Goal: Transaction & Acquisition: Purchase product/service

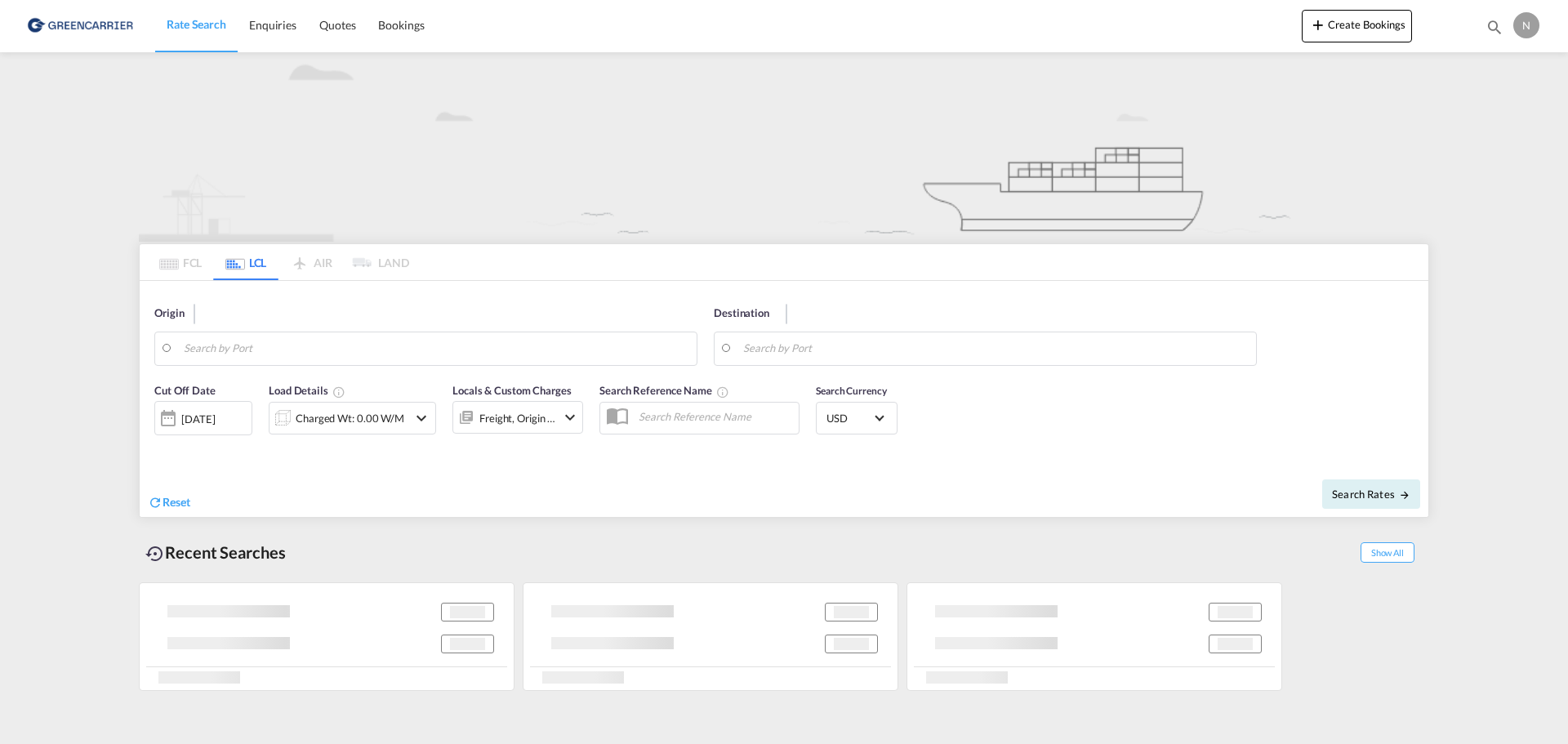
type input "6330"
type input "[PERSON_NAME] ([PERSON_NAME]), [GEOGRAPHIC_DATA]"
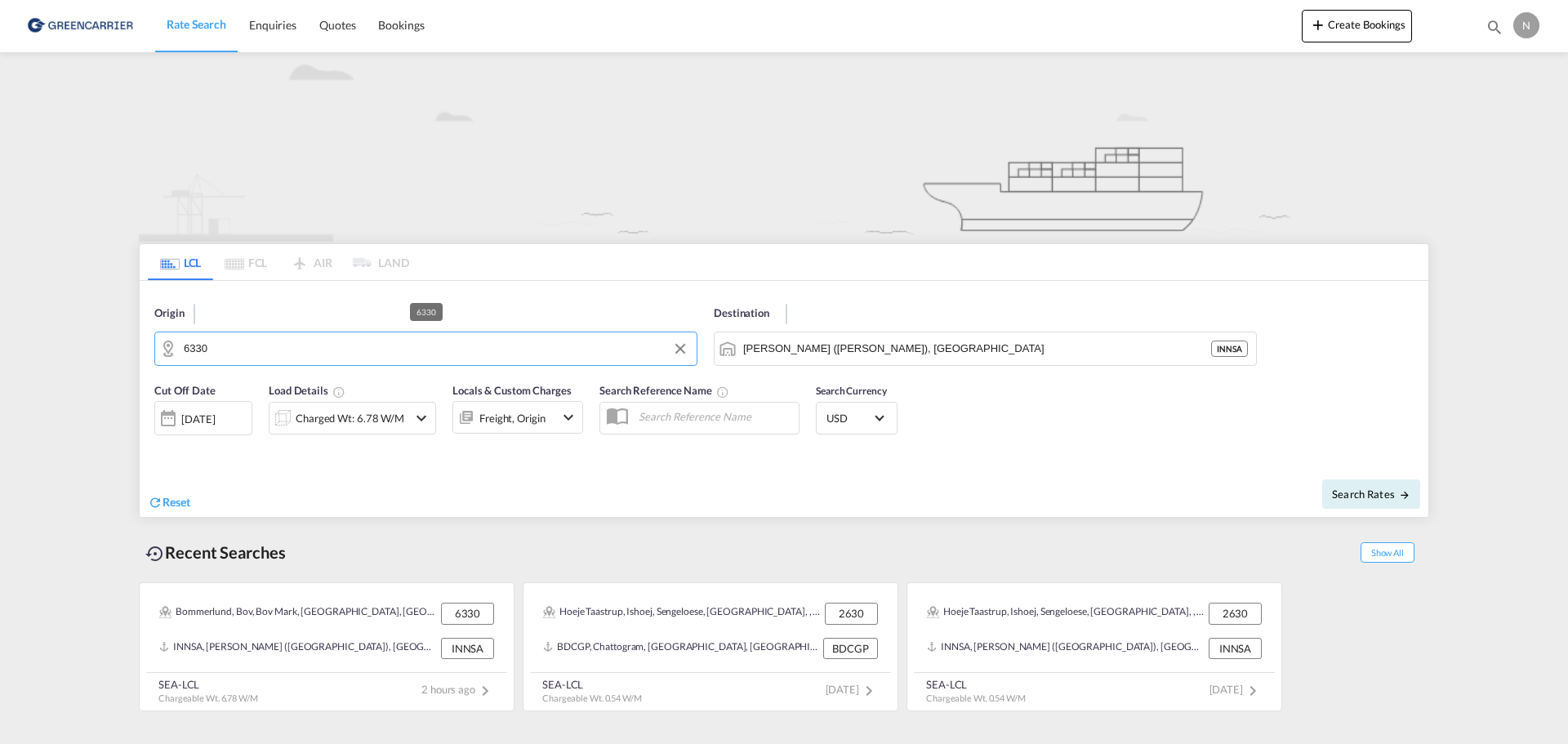
drag, startPoint x: 262, startPoint y: 350, endPoint x: 82, endPoint y: 349, distance: 180.0
click at [91, 354] on md-content "Rate Search Enquiries Quotes Bookings Create Bookings Bookings Quotes Enquiries…" at bounding box center [784, 372] width 1568 height 744
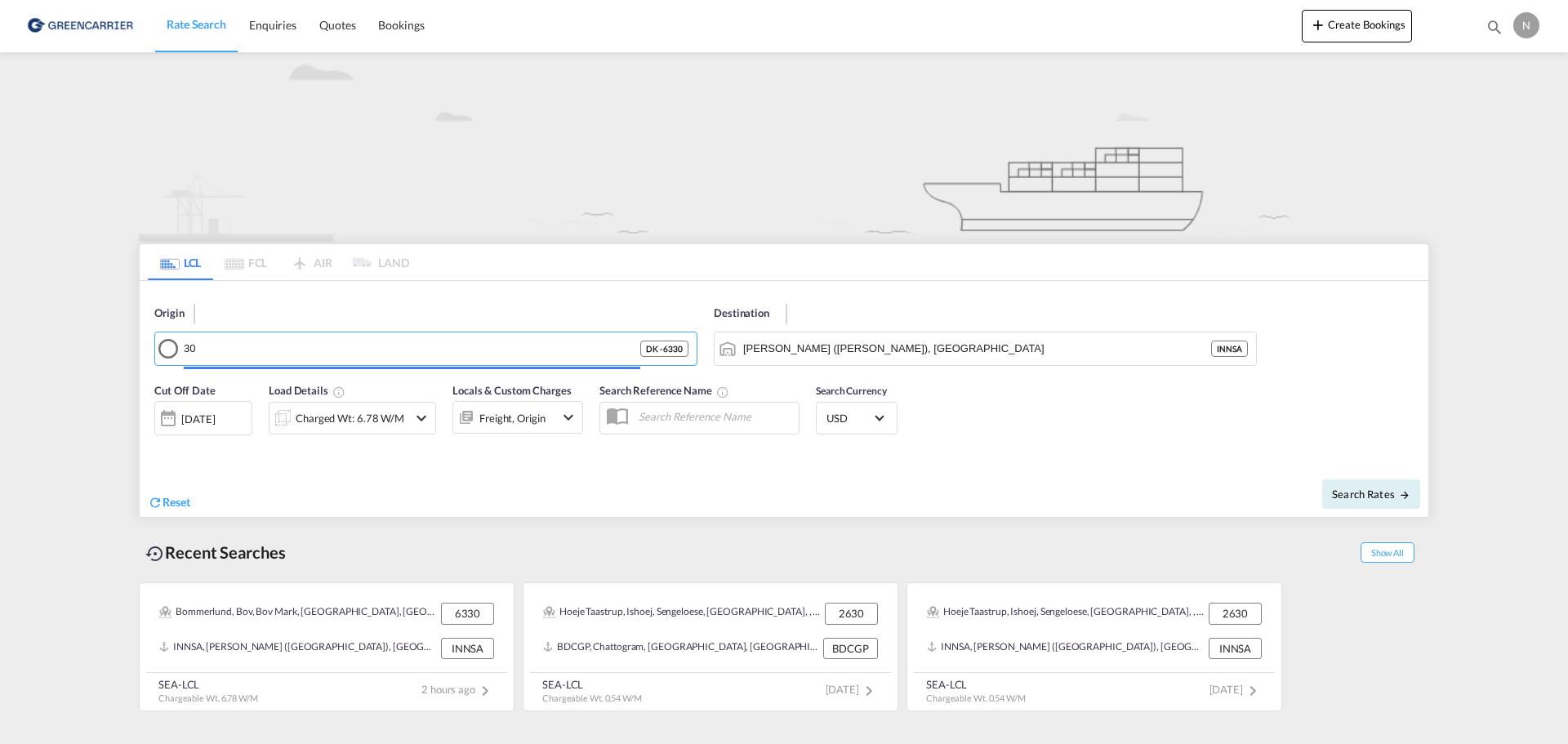
type input "0"
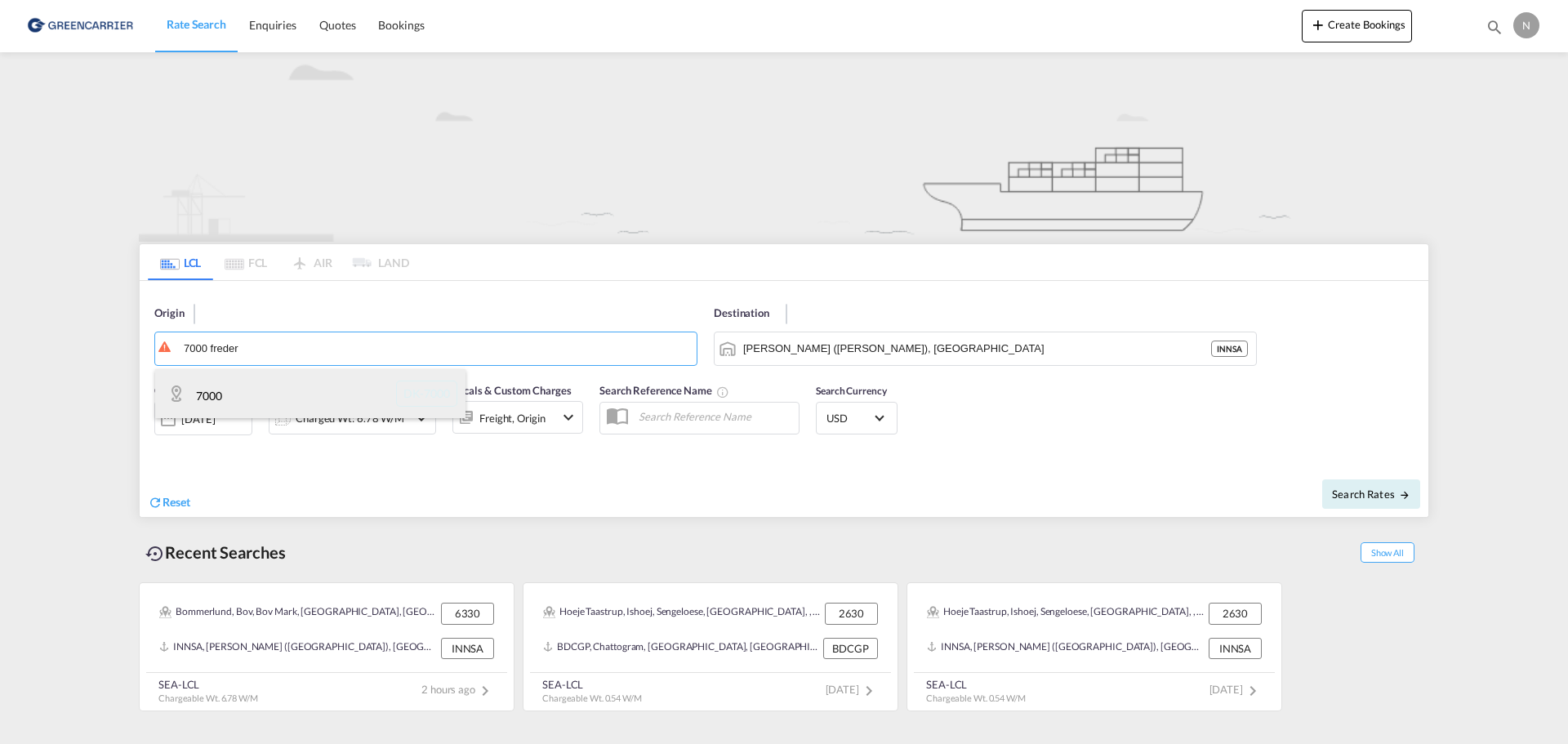
click at [279, 395] on div "7000 DK-7000" at bounding box center [310, 393] width 310 height 49
type input "7000"
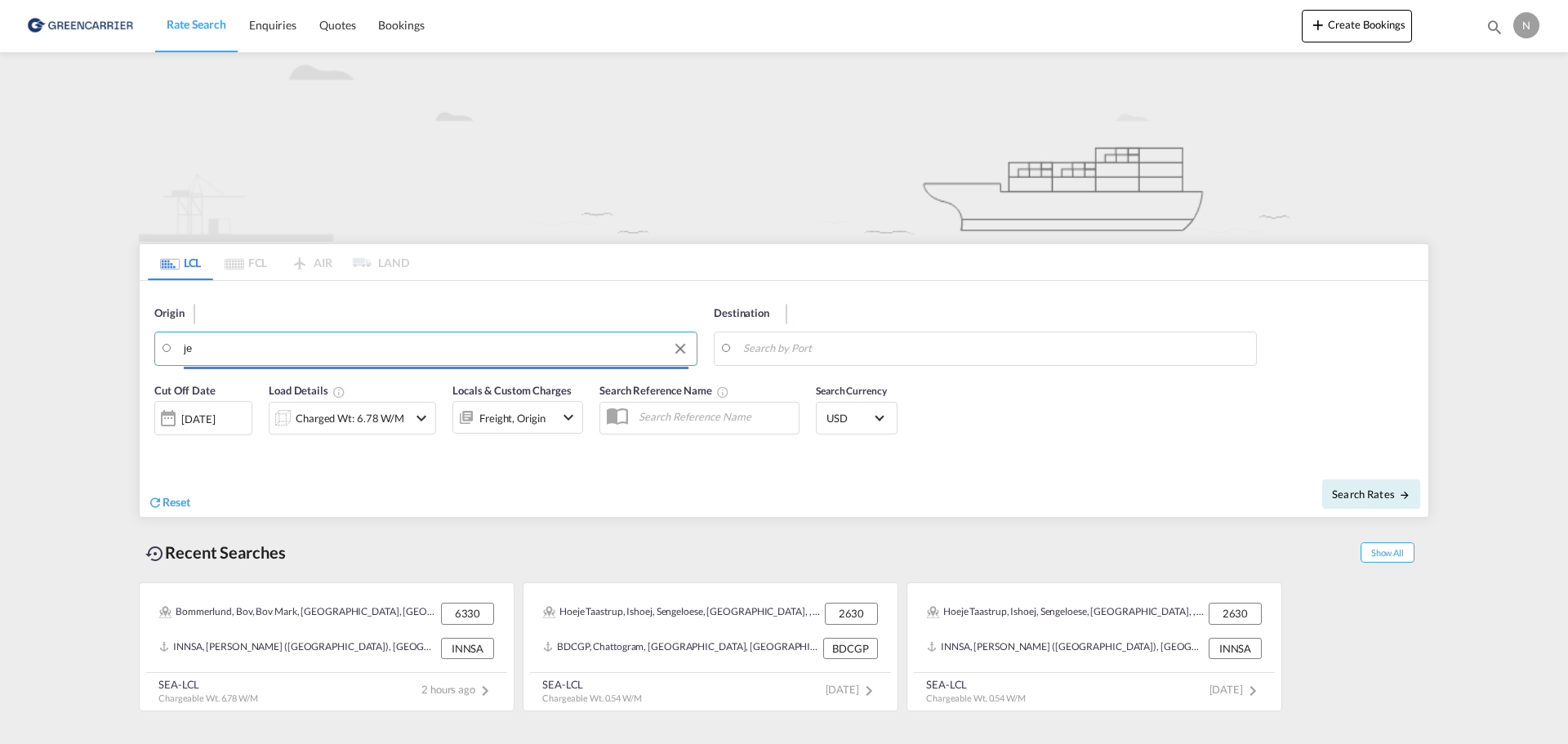
type input "j"
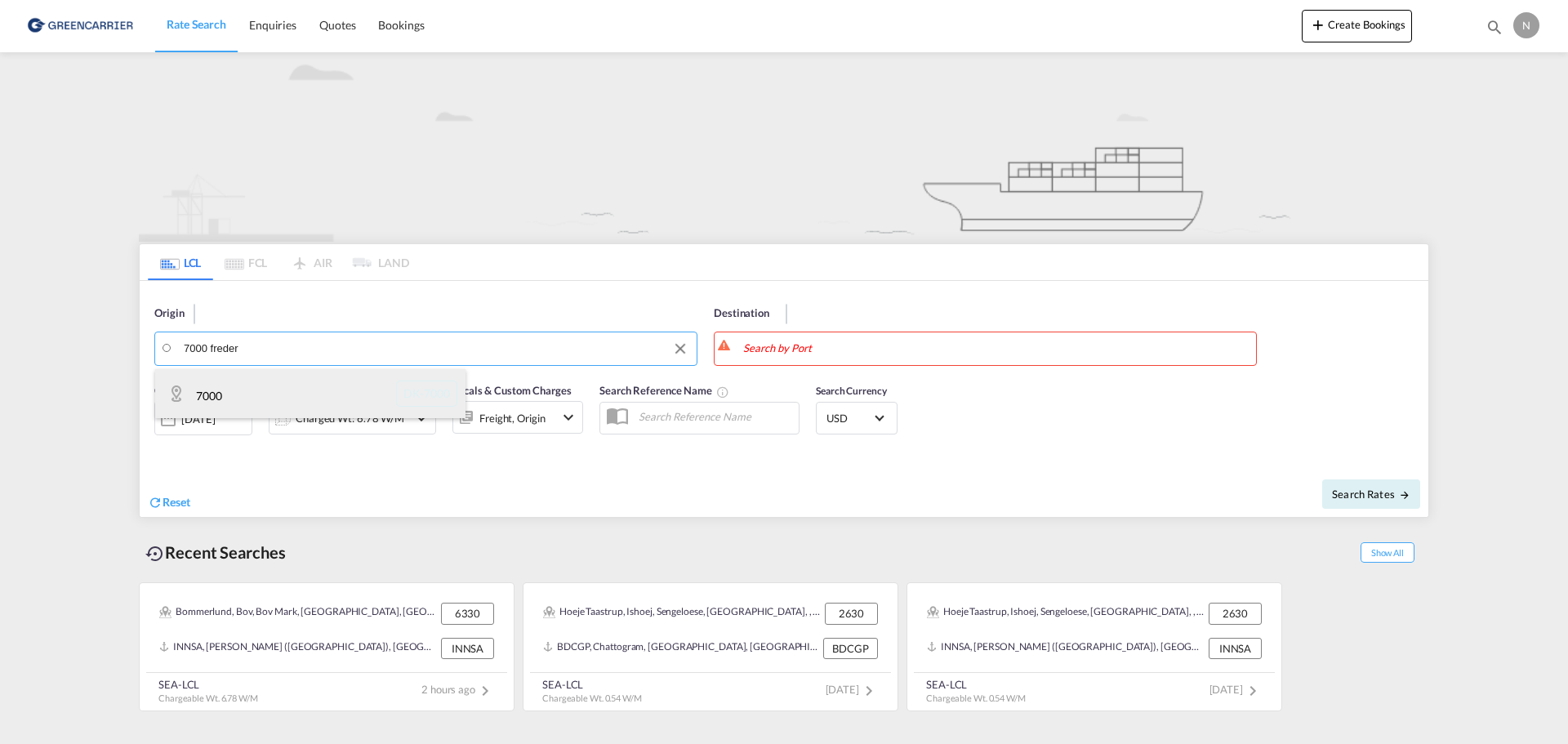
click at [337, 396] on div "7000 DK-7000" at bounding box center [310, 393] width 310 height 49
type input "7000"
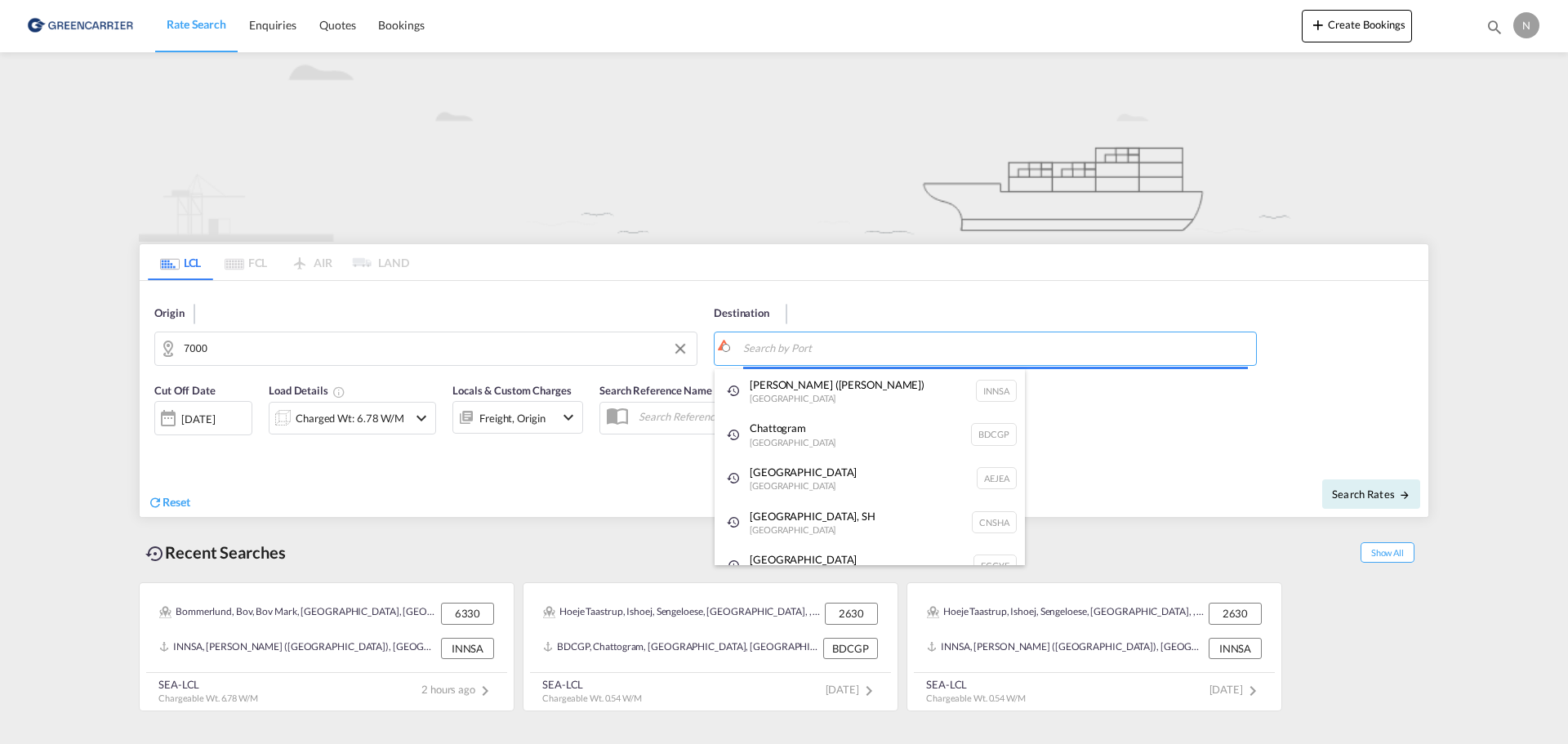
click at [821, 351] on body "Rate Search Enquiries Quotes Bookings Rate Search Enquiries" at bounding box center [784, 372] width 1568 height 744
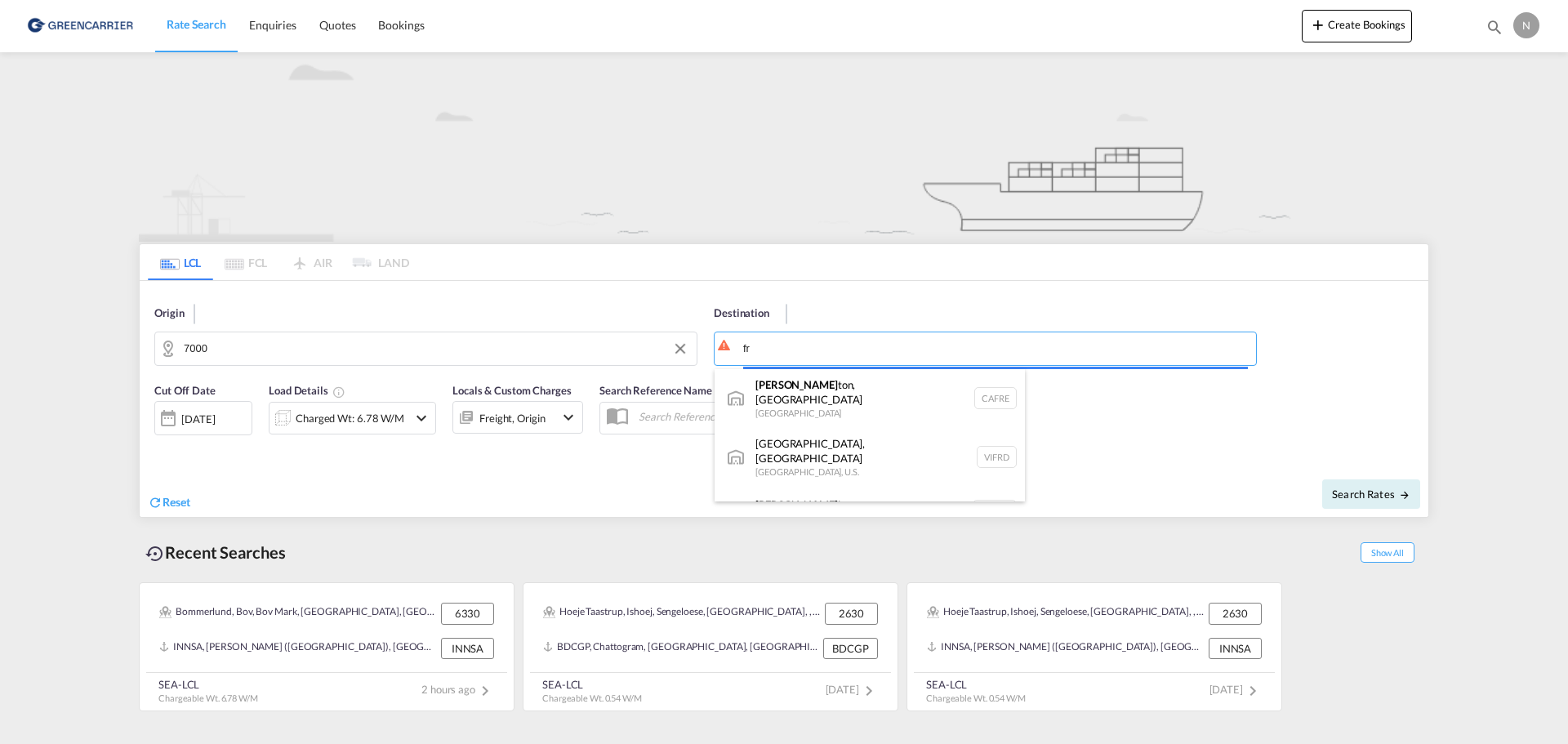
type input "f"
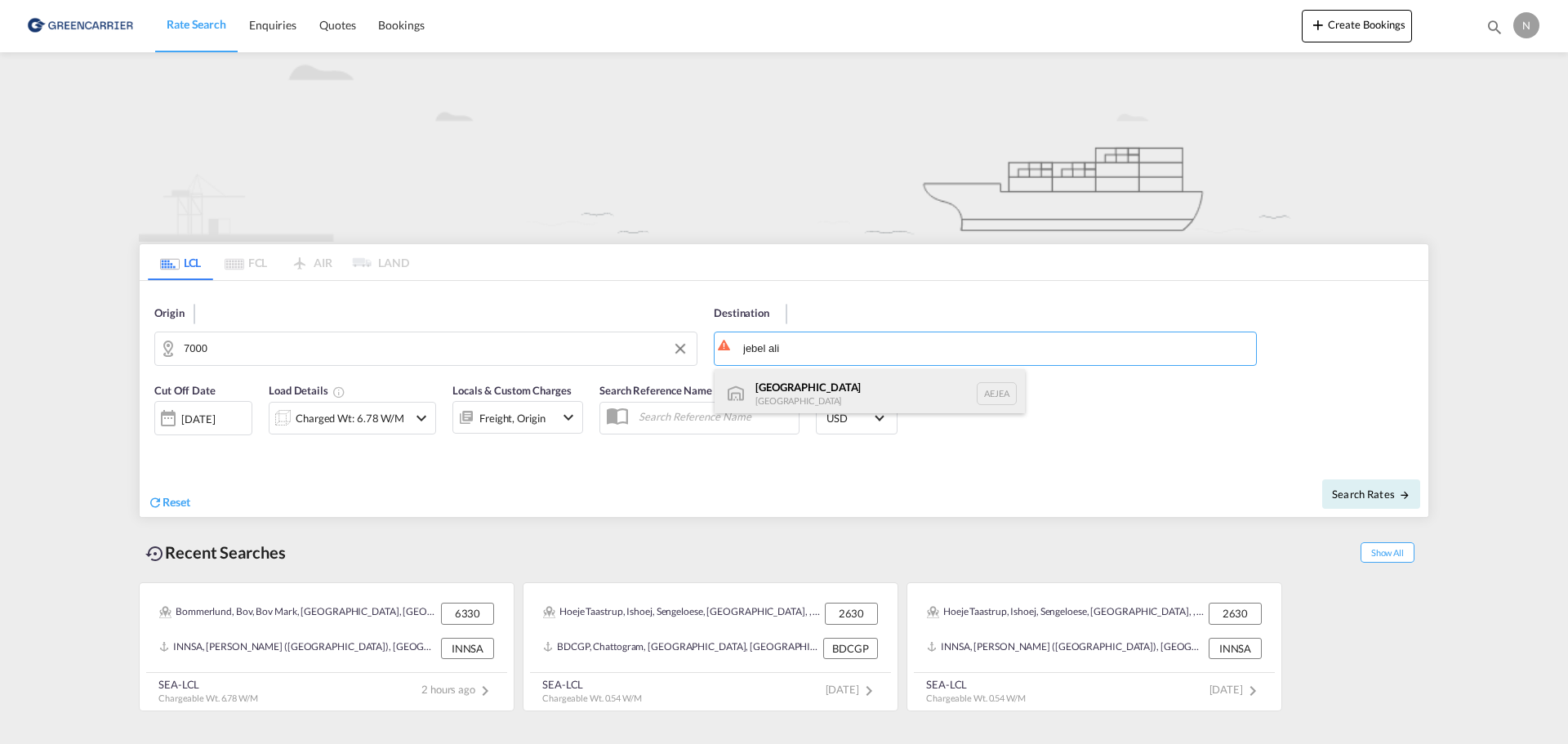
click at [831, 378] on div "[GEOGRAPHIC_DATA] [GEOGRAPHIC_DATA]" at bounding box center [869, 393] width 310 height 49
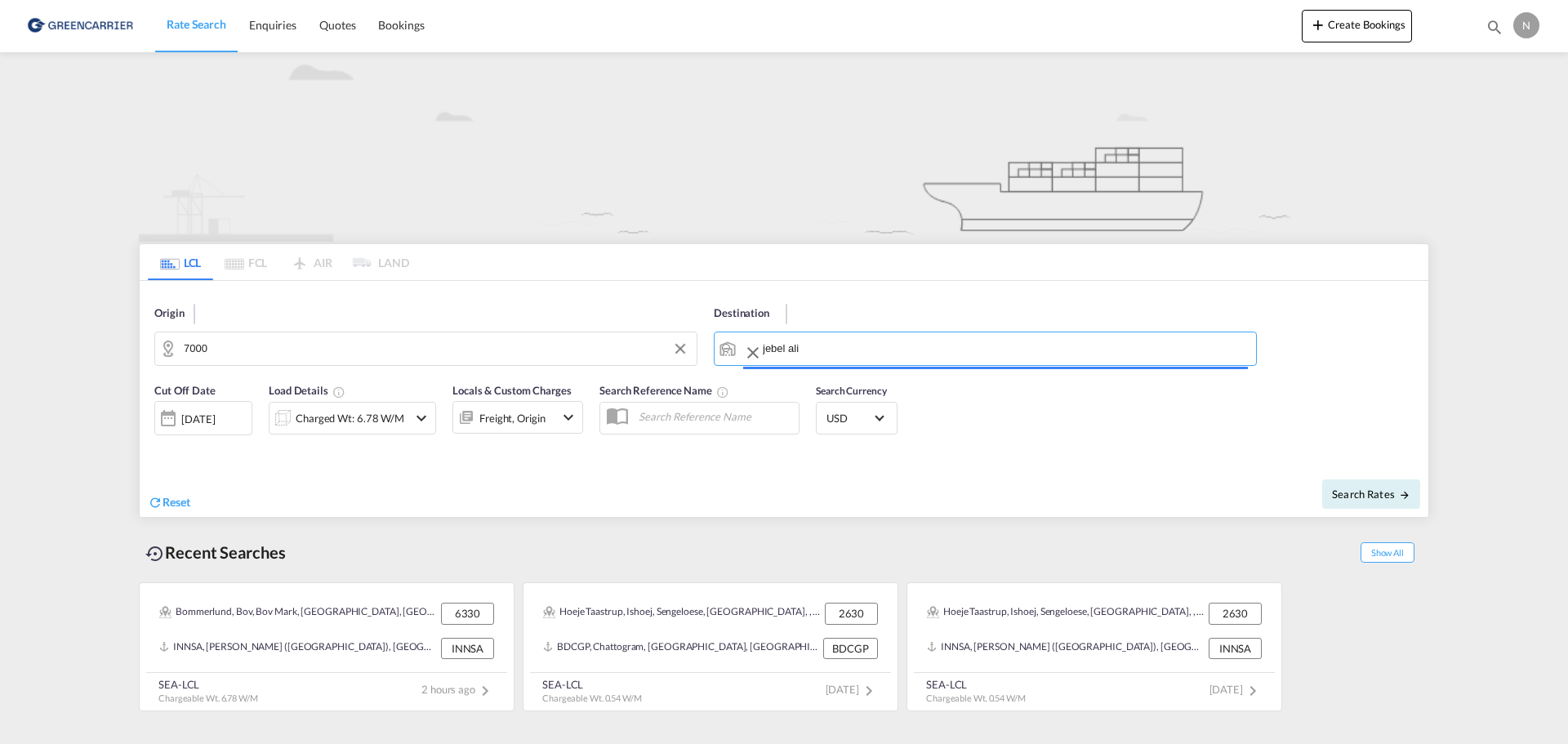
type input "[GEOGRAPHIC_DATA], [GEOGRAPHIC_DATA]"
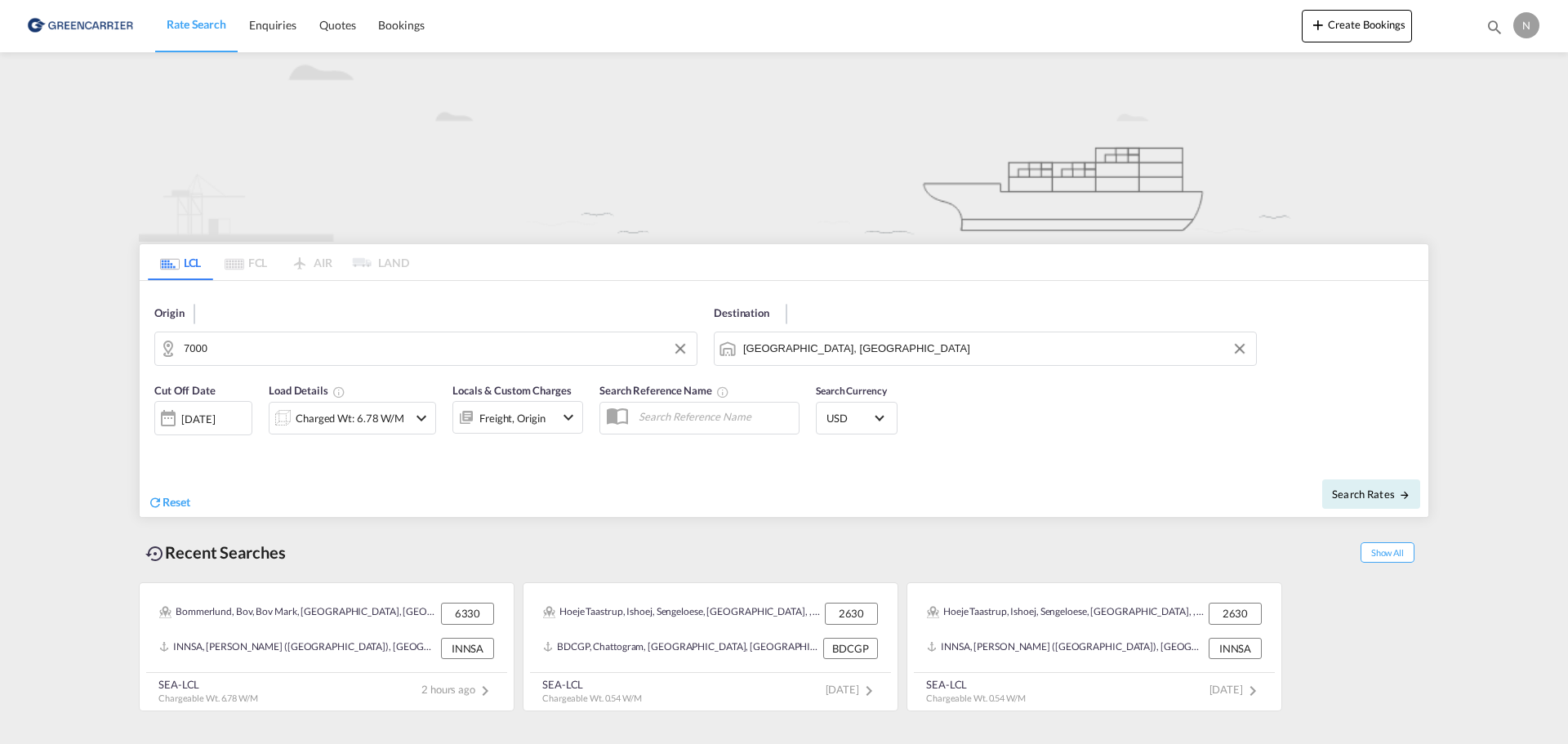
click at [333, 413] on div "Charged Wt: 6.78 W/M" at bounding box center [349, 418] width 109 height 23
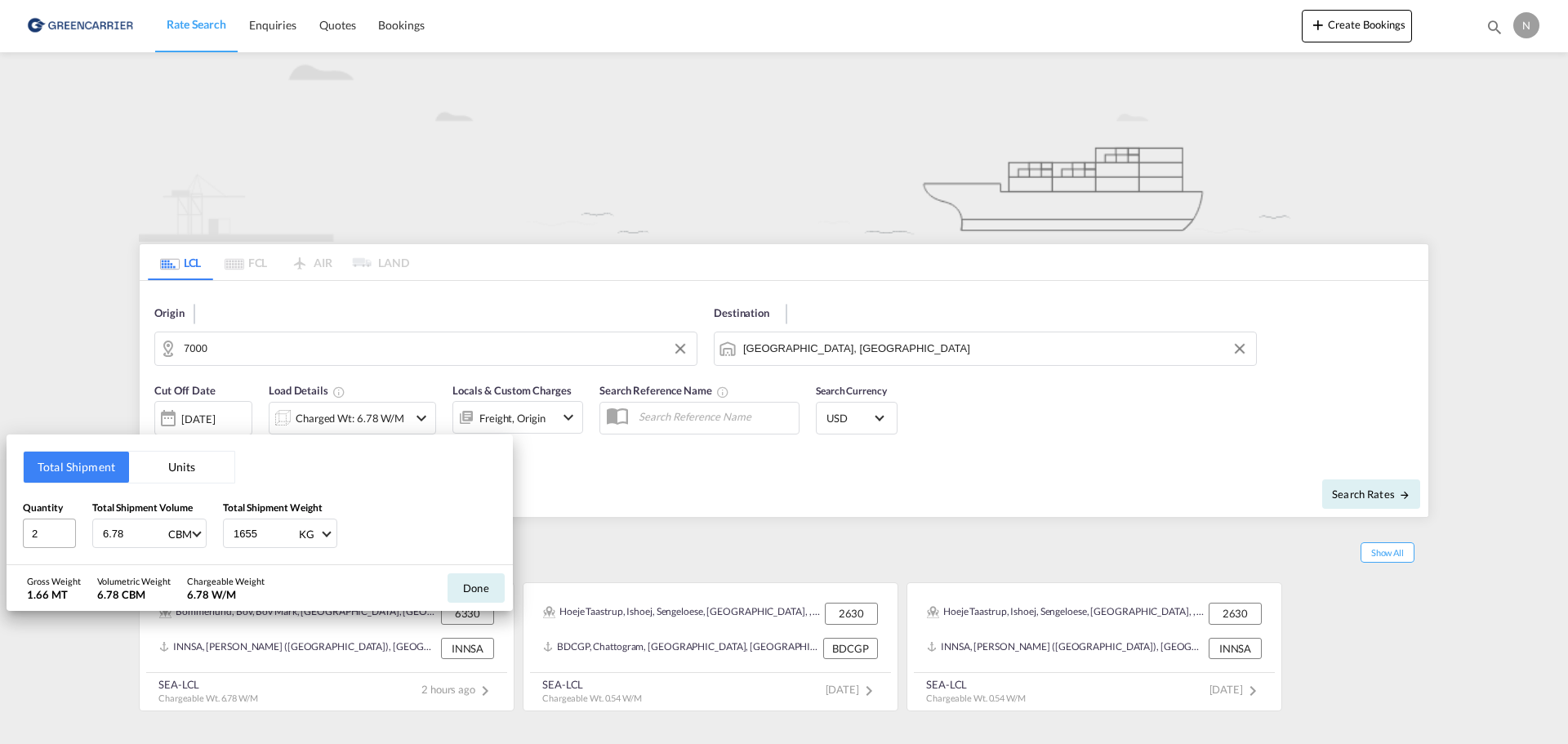
drag, startPoint x: 136, startPoint y: 538, endPoint x: 74, endPoint y: 538, distance: 62.0
click at [77, 538] on div "Quantity 2 Total Shipment Volume 6.78 CBM CBM CFT Total Shipment Weight 1655 KG…" at bounding box center [260, 524] width 473 height 49
type input "1"
click at [73, 536] on input "1" at bounding box center [50, 533] width 53 height 29
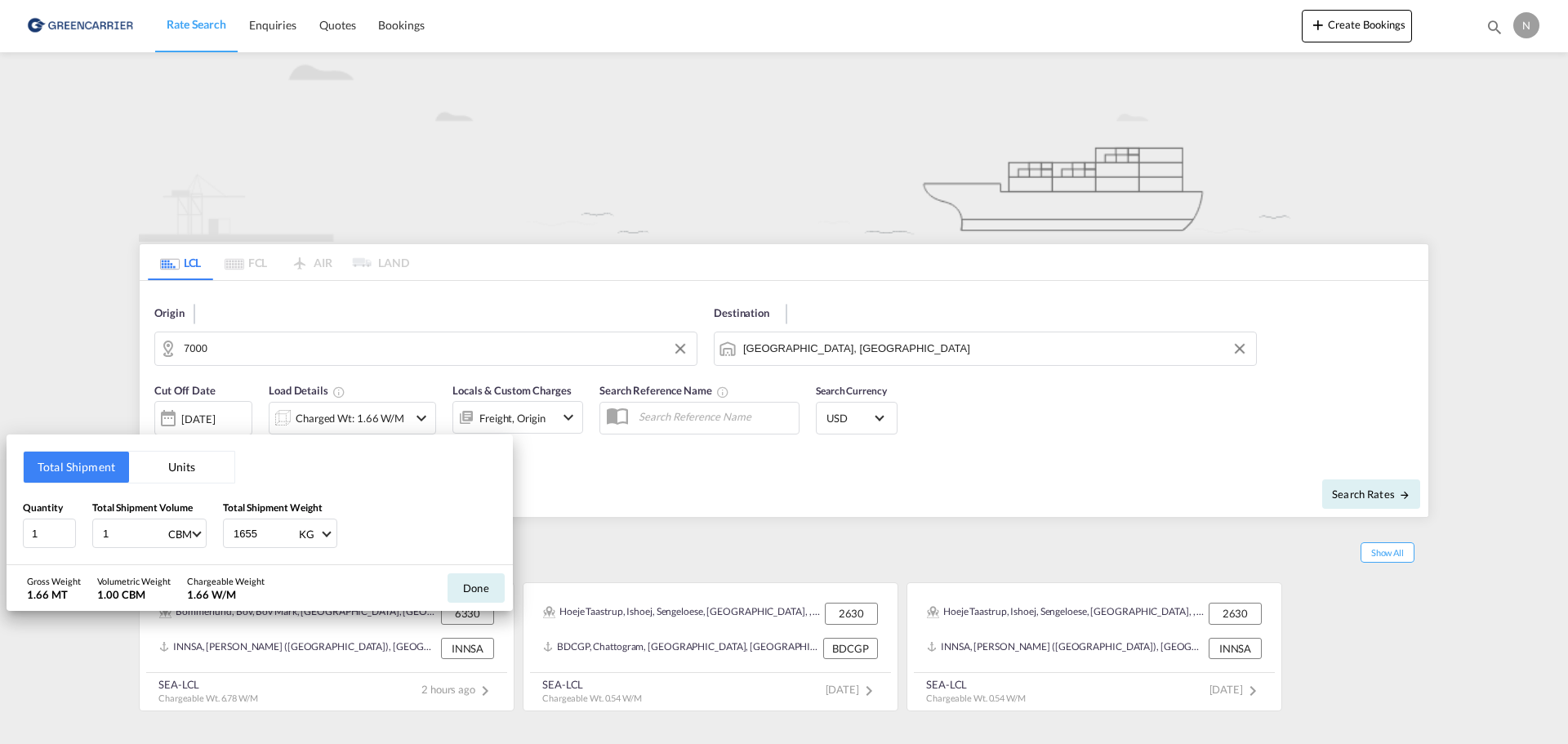
drag, startPoint x: 273, startPoint y: 534, endPoint x: 161, endPoint y: 507, distance: 115.2
click at [178, 534] on div "Quantity 1 Total Shipment Volume 1 CBM CBM CFT Total Shipment Weight 1655 KG KG…" at bounding box center [260, 524] width 473 height 49
type input "450"
click at [457, 589] on button "Done" at bounding box center [476, 588] width 57 height 29
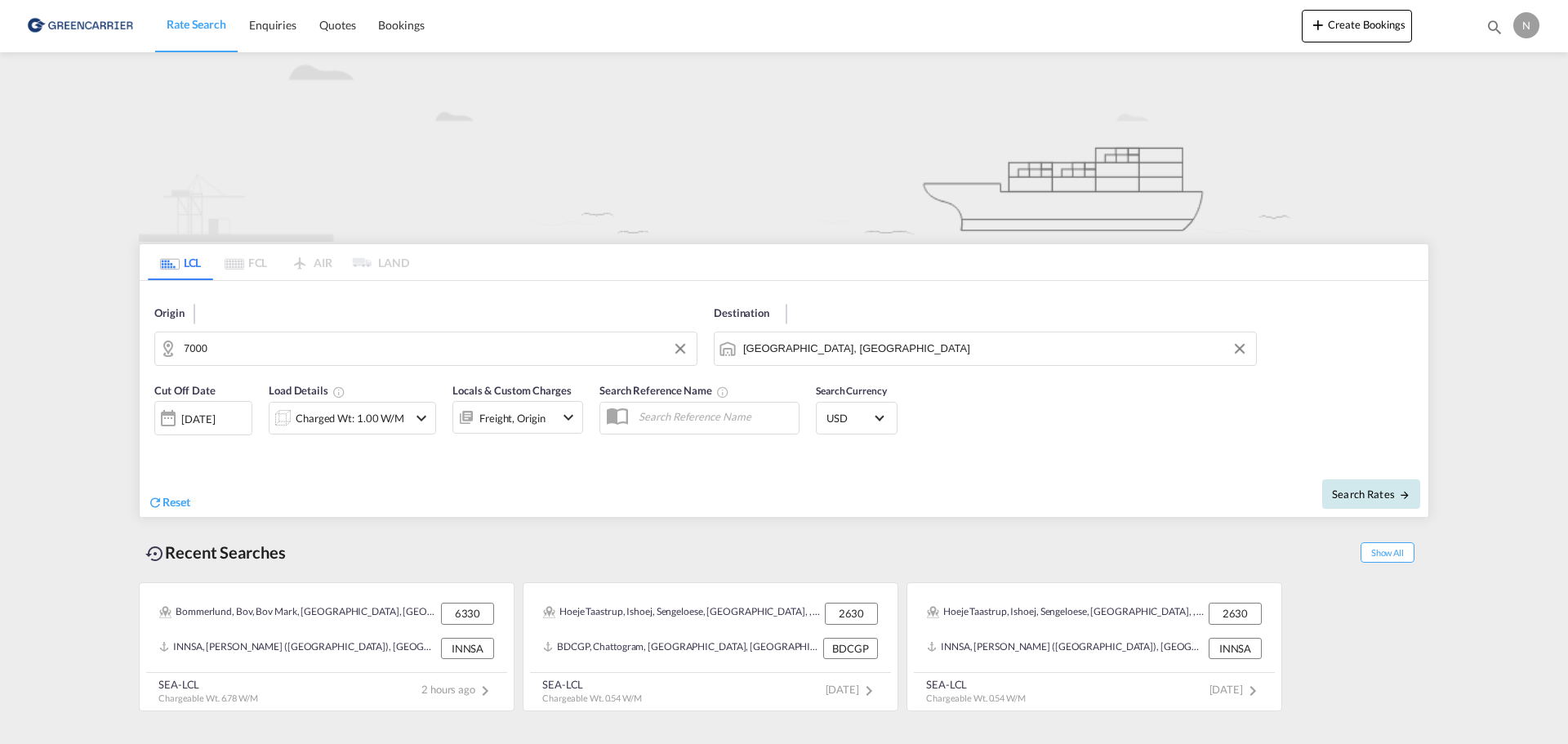
click at [1376, 489] on span "Search Rates" at bounding box center [1371, 494] width 79 height 13
type input "7000 to AEJEA / [DATE]"
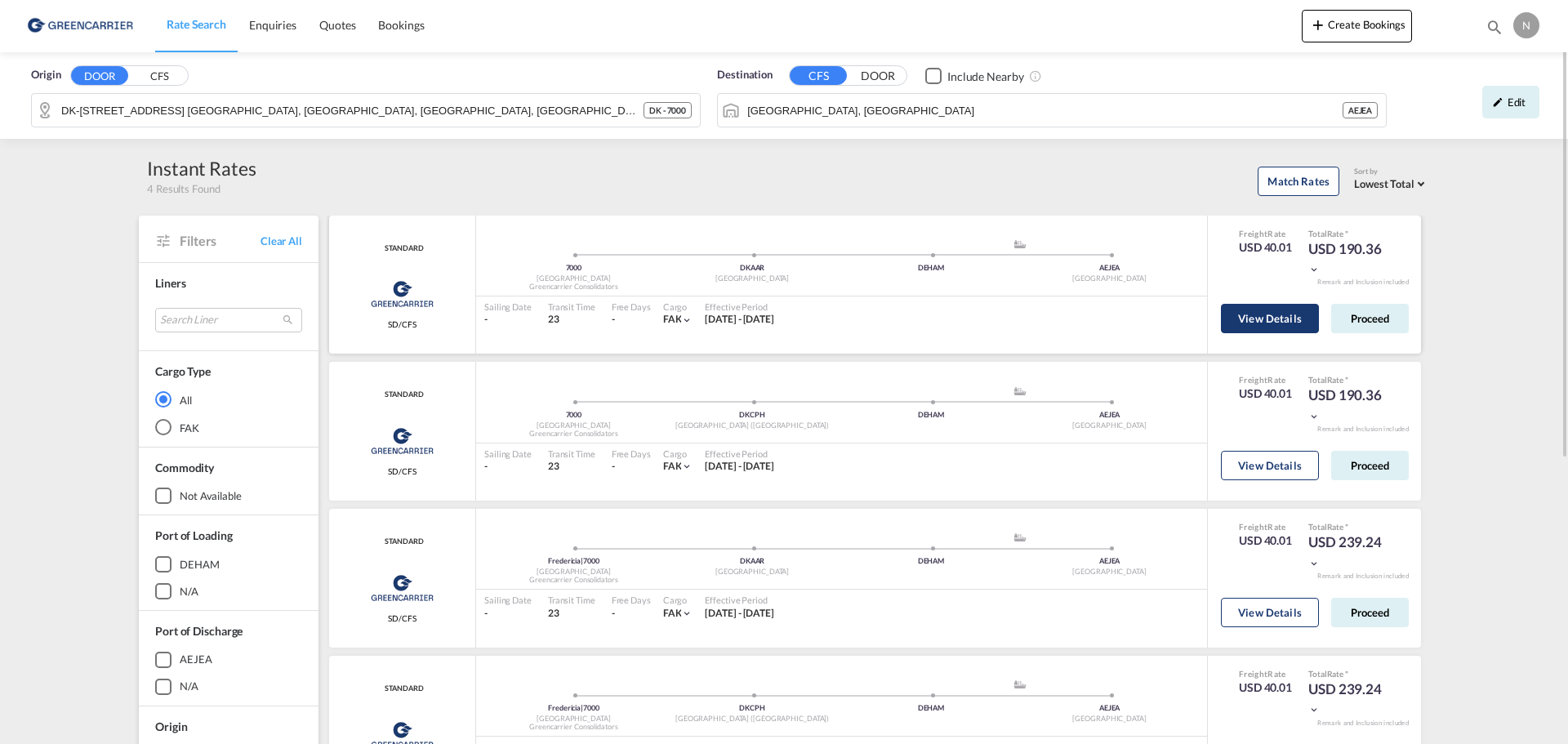
click at [1279, 319] on button "View Details" at bounding box center [1270, 319] width 98 height 29
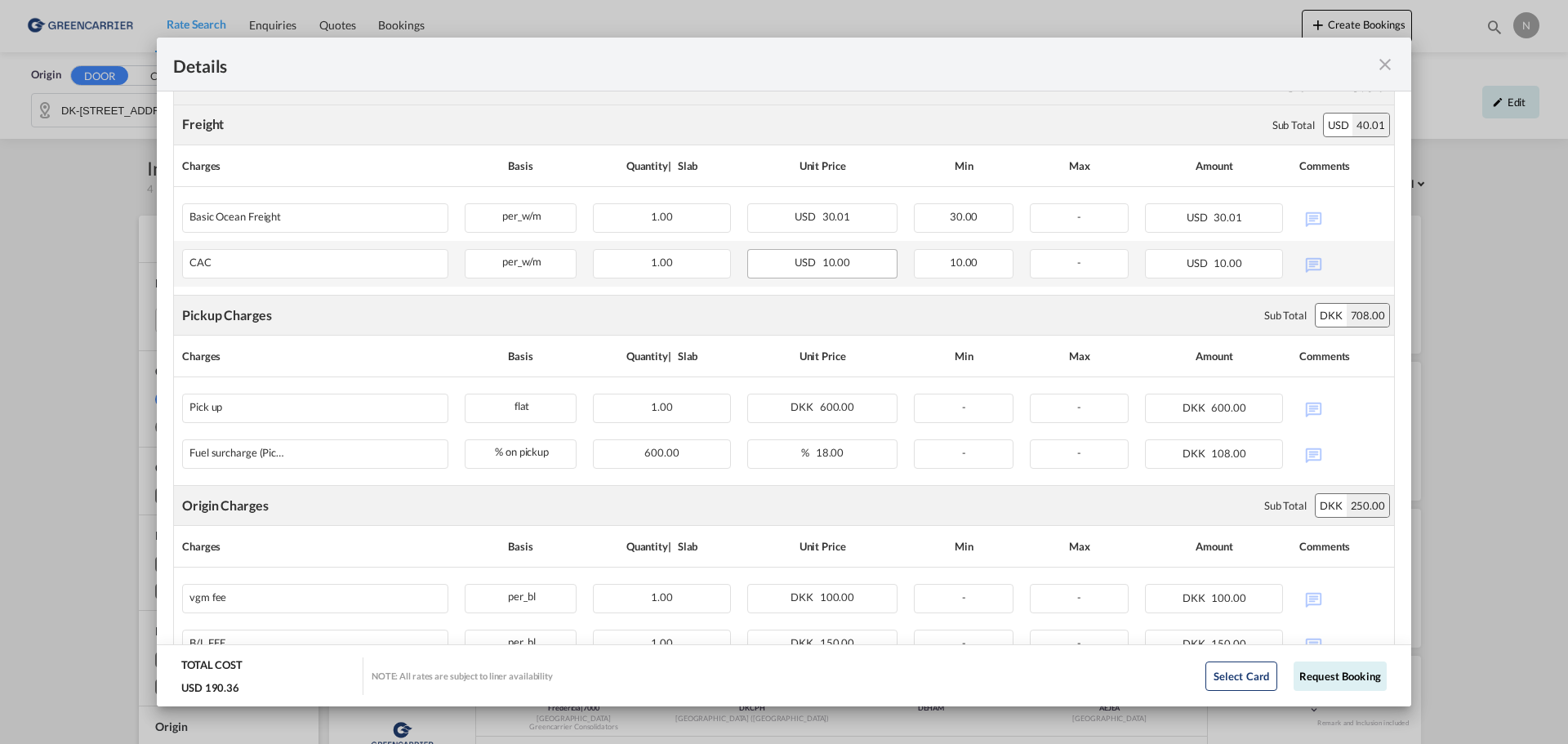
scroll to position [454, 0]
